Goal: Transaction & Acquisition: Subscribe to service/newsletter

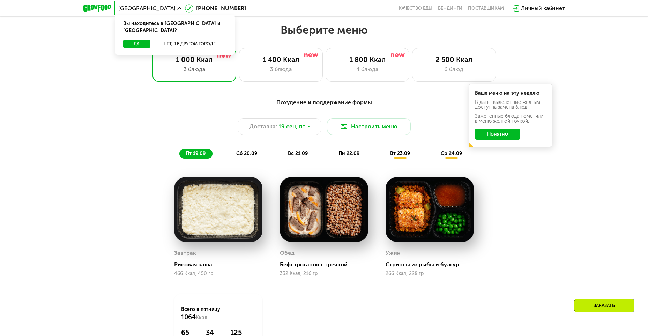
scroll to position [587, 0]
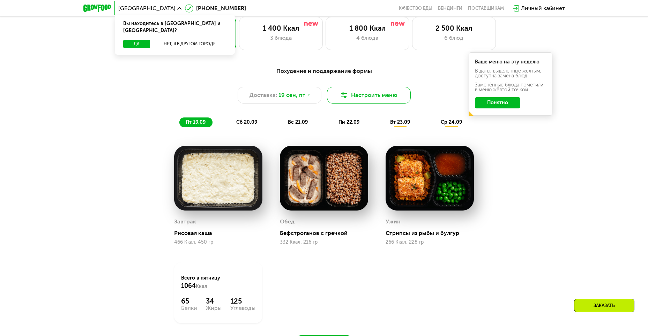
click at [369, 94] on button "Настроить меню" at bounding box center [369, 95] width 84 height 17
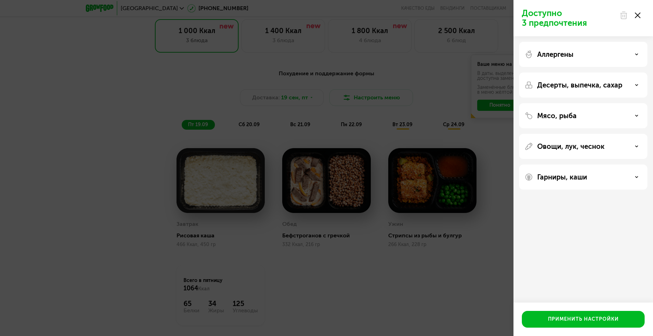
click at [602, 115] on div "Мясо, рыба" at bounding box center [583, 116] width 117 height 8
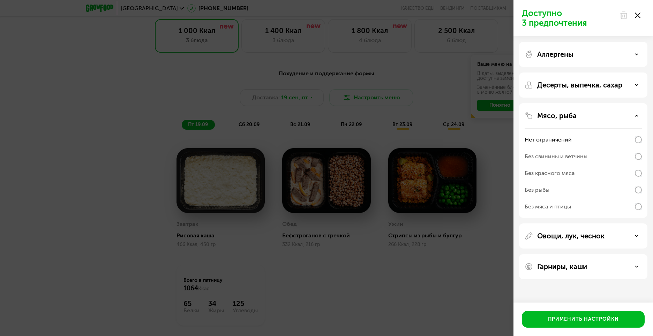
click at [602, 115] on div "Мясо, рыба" at bounding box center [583, 116] width 117 height 8
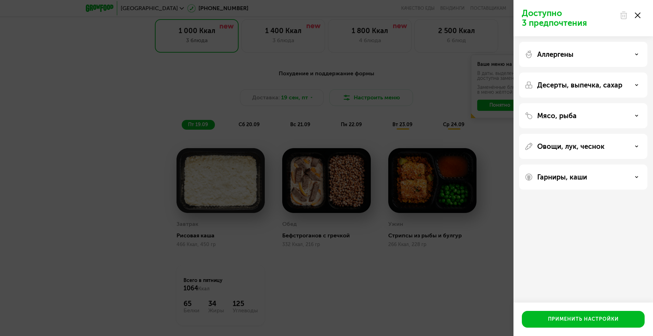
click at [487, 283] on div "Доступно 3 предпочтения Аллергены Десерты, выпечка, сахар Мясо, рыба Овощи, лук…" at bounding box center [326, 168] width 653 height 336
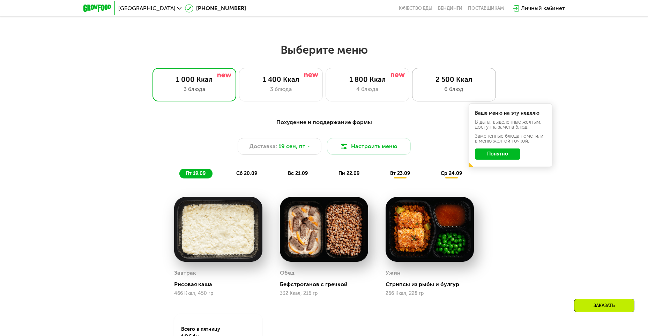
scroll to position [447, 0]
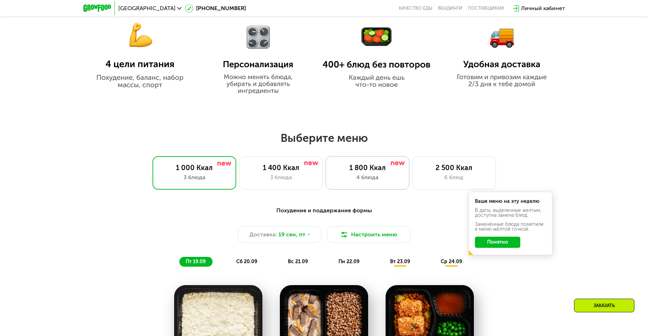
click at [368, 174] on div "1 800 Ккал 4 блюда" at bounding box center [367, 172] width 84 height 33
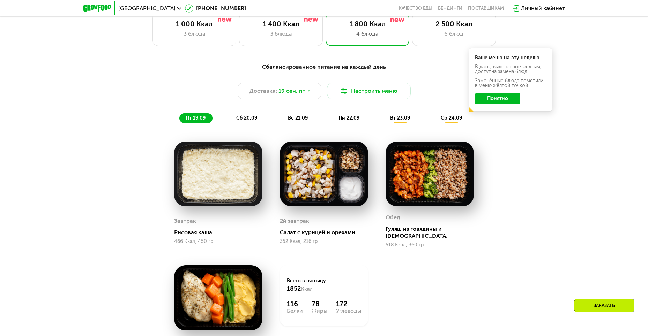
scroll to position [622, 0]
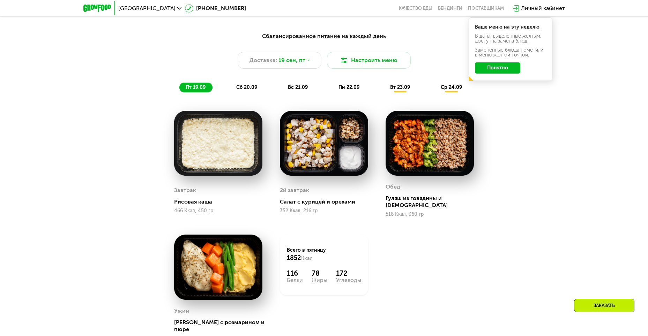
click at [306, 90] on span "вс 21.09" at bounding box center [298, 87] width 20 height 6
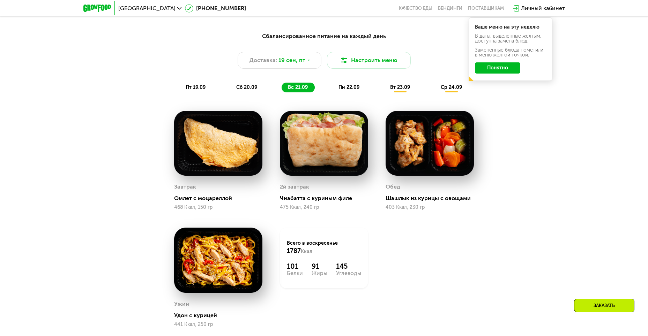
click at [347, 88] on span "пн 22.09" at bounding box center [348, 87] width 21 height 6
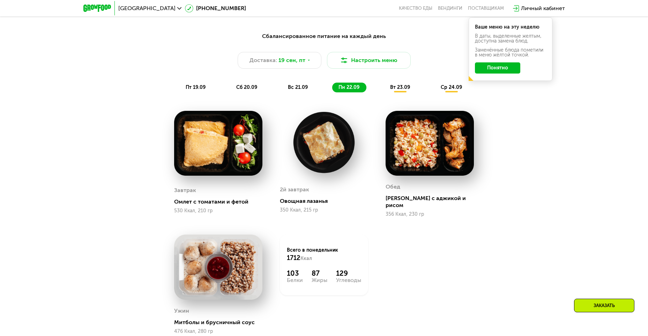
click at [395, 90] on span "вт 23.09" at bounding box center [400, 87] width 20 height 6
